Goal: Information Seeking & Learning: Learn about a topic

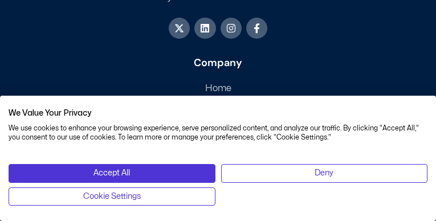
scroll to position [1831, 0]
